Goal: Find specific page/section: Find specific page/section

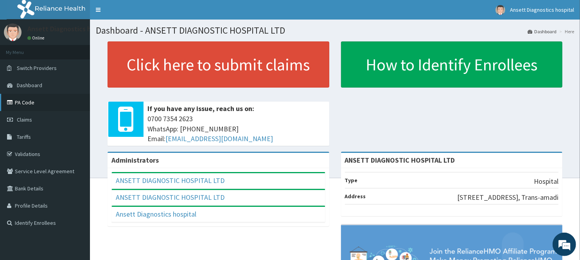
click at [28, 101] on link "PA Code" at bounding box center [45, 102] width 90 height 17
